Goal: Information Seeking & Learning: Learn about a topic

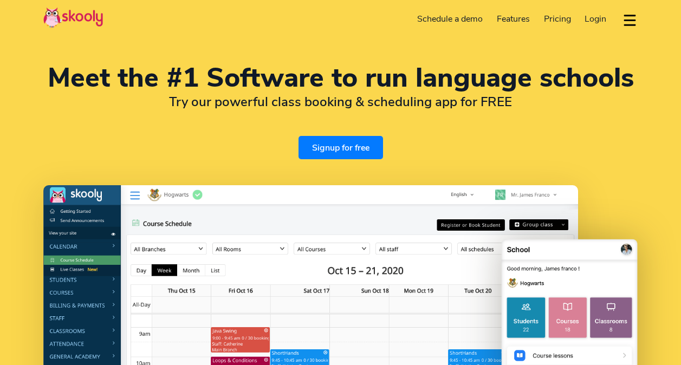
select select "en"
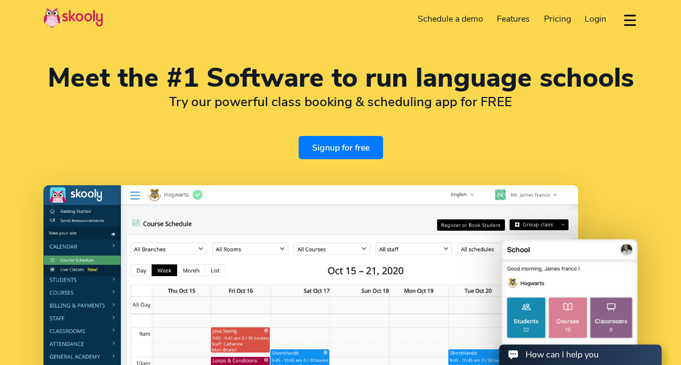
scroll to position [54, 0]
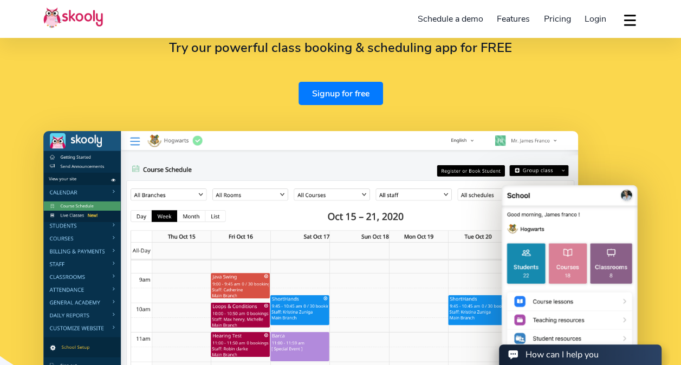
select select "44"
select select "[GEOGRAPHIC_DATA]"
select select "Europe/[GEOGRAPHIC_DATA]"
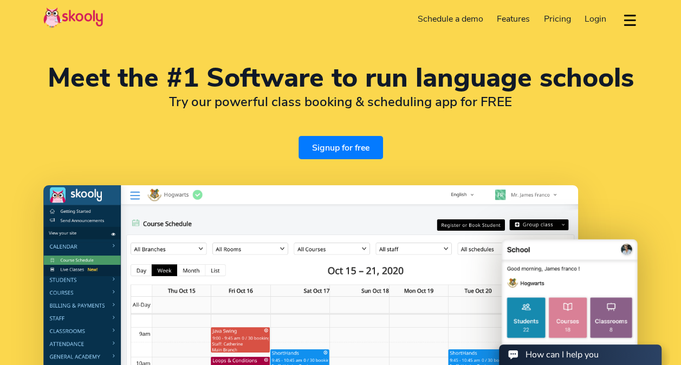
click at [558, 21] on span "Pricing" at bounding box center [557, 19] width 27 height 12
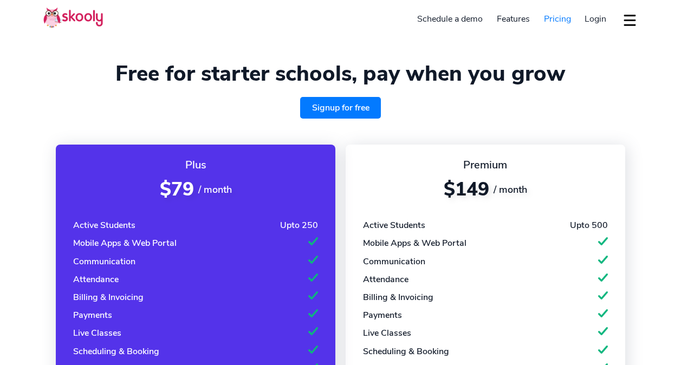
select select "en"
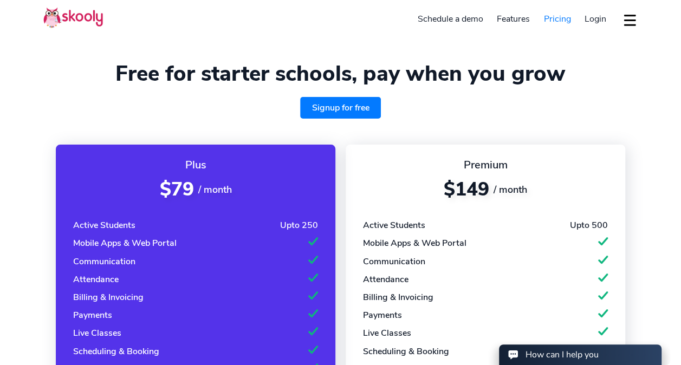
select select "44"
select select "[GEOGRAPHIC_DATA]"
select select "Europe/[GEOGRAPHIC_DATA]"
